Goal: Information Seeking & Learning: Learn about a topic

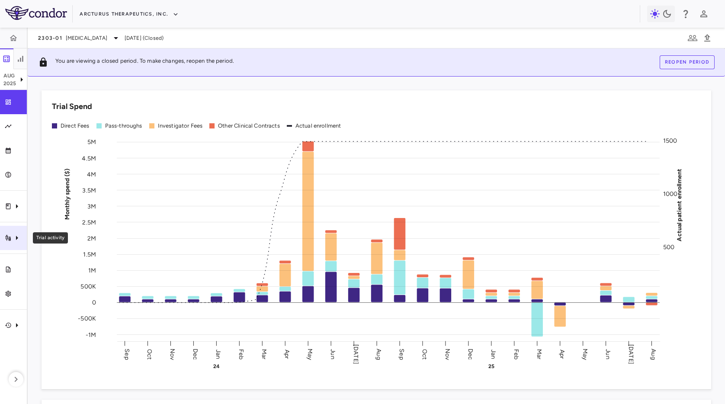
click at [9, 244] on div "Trial activity" at bounding box center [13, 238] width 27 height 24
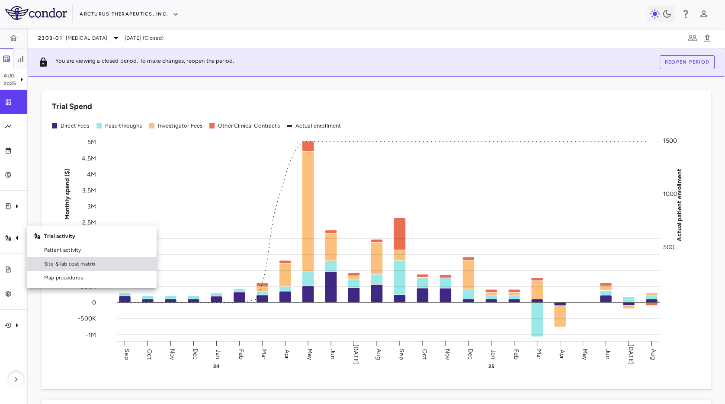
click at [76, 263] on span "Site & lab cost matrix" at bounding box center [97, 264] width 106 height 8
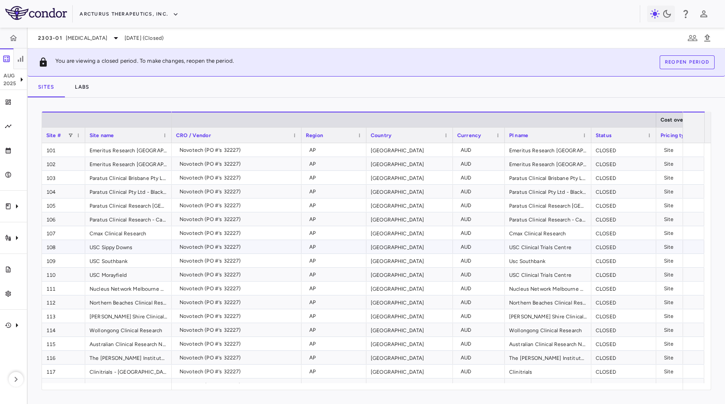
scroll to position [161, 0]
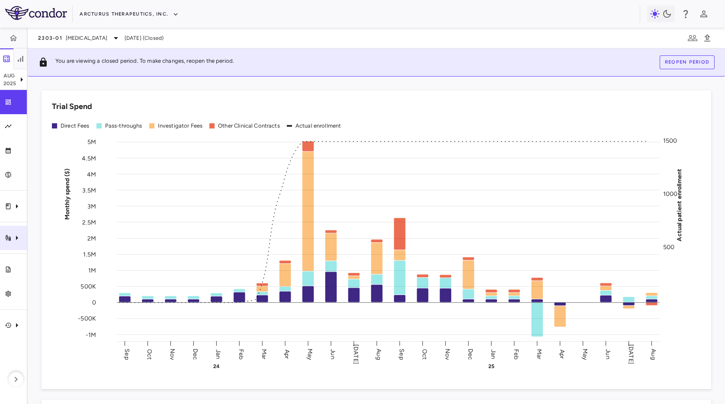
click at [15, 241] on icon "Trial activity" at bounding box center [17, 238] width 10 height 10
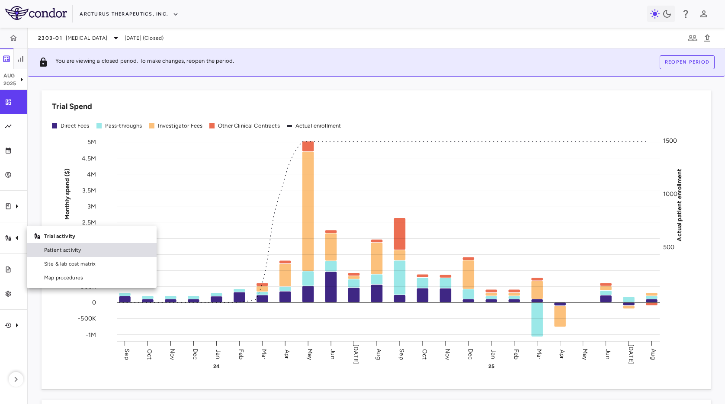
click at [95, 250] on span "Patient activity" at bounding box center [97, 250] width 106 height 8
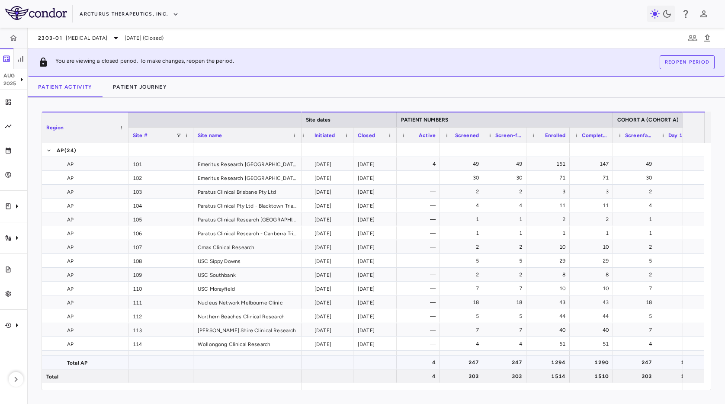
click at [427, 361] on div "4" at bounding box center [420, 363] width 31 height 14
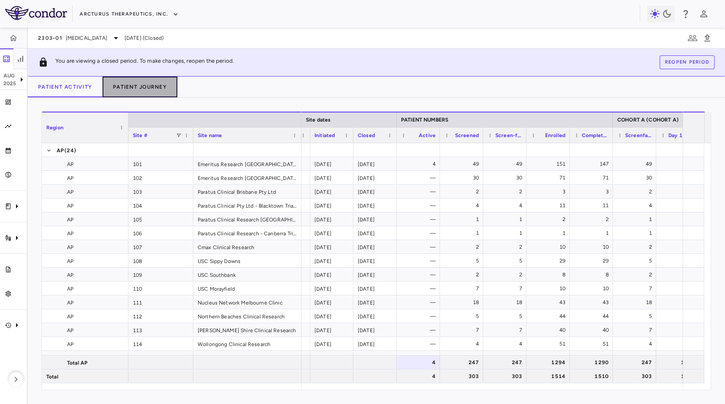
click at [154, 89] on button "Patient Journey" at bounding box center [140, 87] width 75 height 21
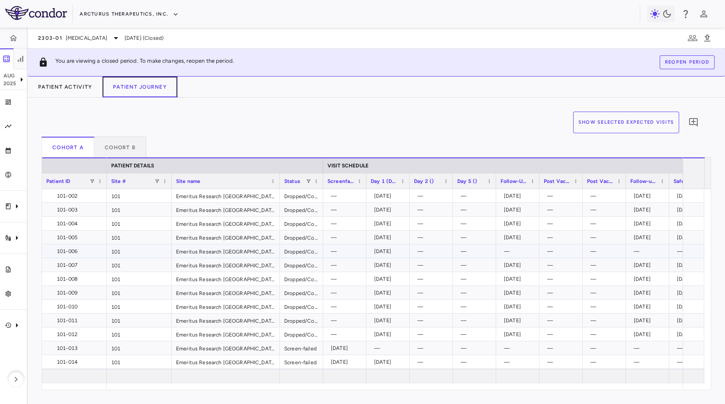
scroll to position [14, 0]
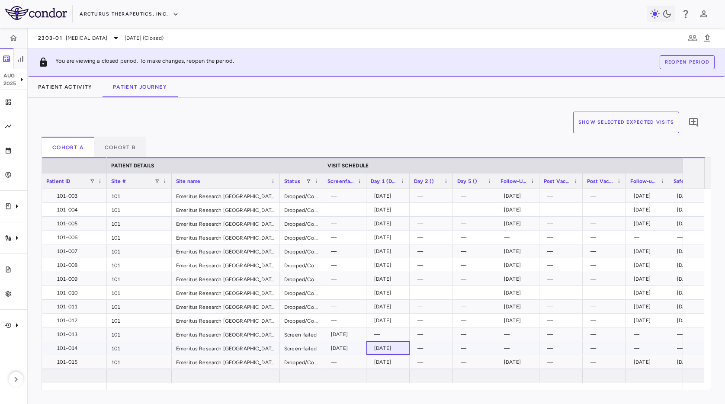
click at [398, 350] on div "2024-03-28" at bounding box center [389, 348] width 31 height 14
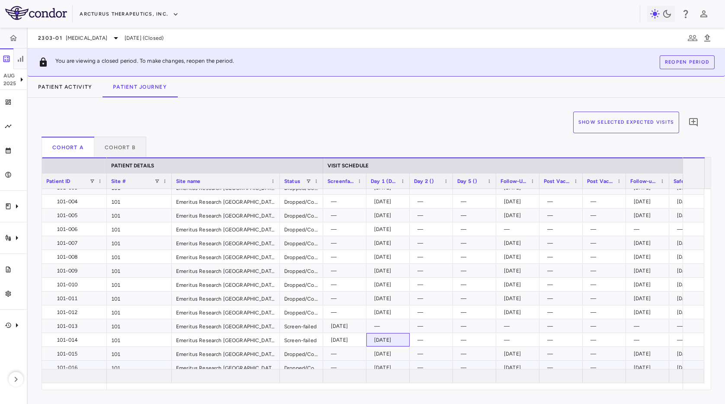
scroll to position [75, 0]
